Goal: Find specific page/section: Find specific page/section

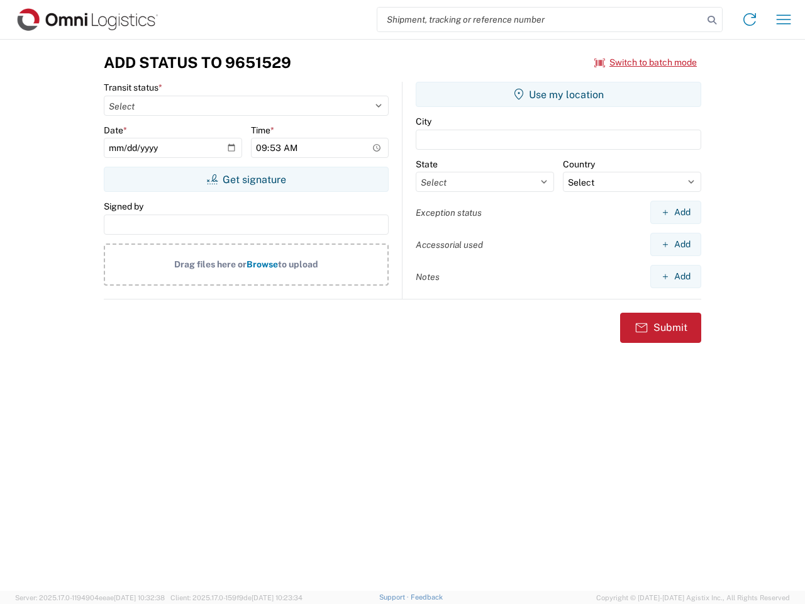
click at [540, 19] on input "search" at bounding box center [540, 20] width 326 height 24
click at [712, 20] on icon at bounding box center [712, 20] width 18 height 18
click at [750, 19] on icon at bounding box center [749, 19] width 20 height 20
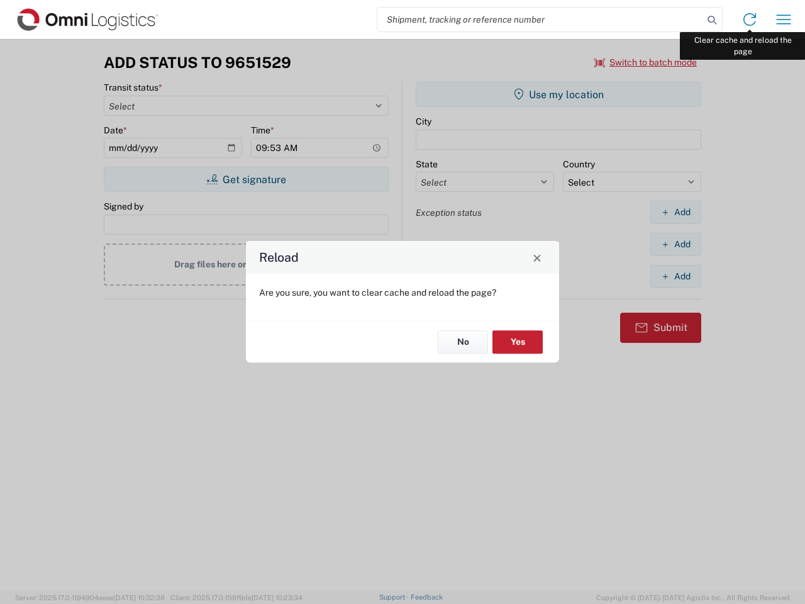
click at [783, 19] on div "Reload Are you sure, you want to clear cache and reload the page? No Yes" at bounding box center [402, 302] width 805 height 604
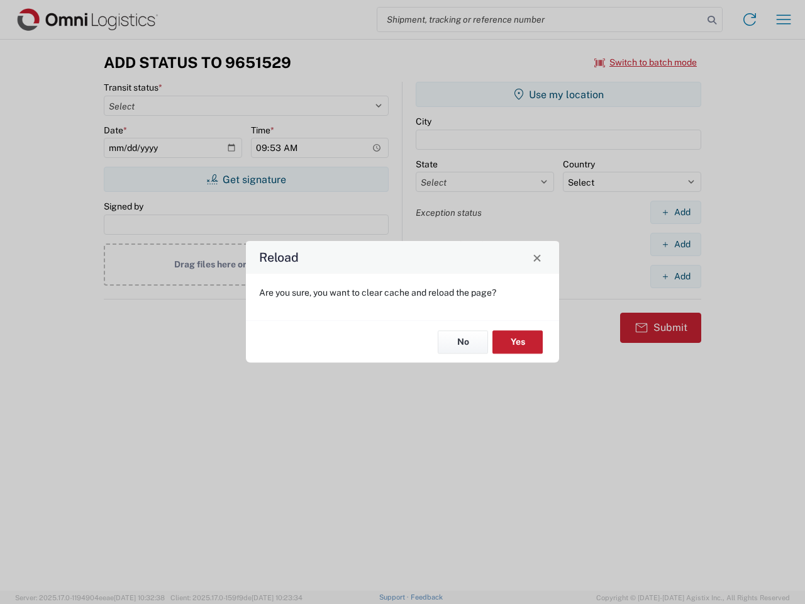
click at [646, 62] on div "Reload Are you sure, you want to clear cache and reload the page? No Yes" at bounding box center [402, 302] width 805 height 604
click at [246, 179] on div "Reload Are you sure, you want to clear cache and reload the page? No Yes" at bounding box center [402, 302] width 805 height 604
click at [558, 94] on div "Reload Are you sure, you want to clear cache and reload the page? No Yes" at bounding box center [402, 302] width 805 height 604
click at [675, 212] on div "Reload Are you sure, you want to clear cache and reload the page? No Yes" at bounding box center [402, 302] width 805 height 604
click at [675, 244] on div "Reload Are you sure, you want to clear cache and reload the page? No Yes" at bounding box center [402, 302] width 805 height 604
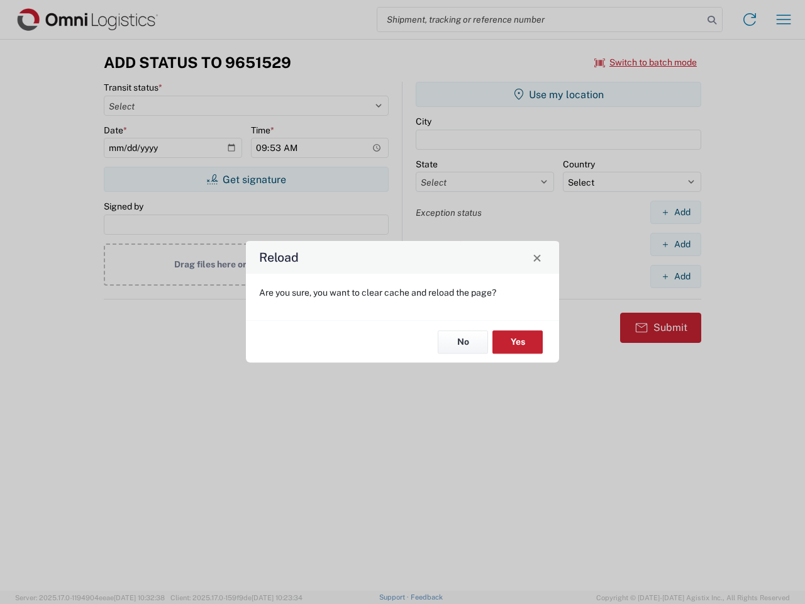
click at [675, 276] on div "Reload Are you sure, you want to clear cache and reload the page? No Yes" at bounding box center [402, 302] width 805 height 604
